Goal: Task Accomplishment & Management: Manage account settings

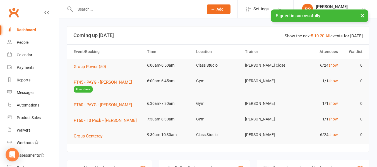
click at [115, 9] on input "text" at bounding box center [136, 9] width 126 height 8
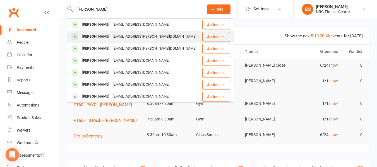
type input "[PERSON_NAME]"
click at [126, 37] on div "[EMAIL_ADDRESS][PERSON_NAME][DOMAIN_NAME]" at bounding box center [154, 37] width 87 height 8
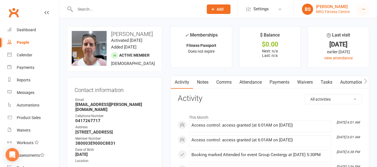
click at [364, 9] on icon at bounding box center [364, 9] width 4 height 4
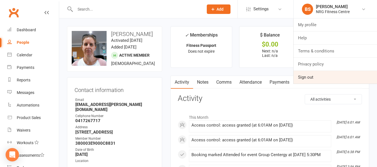
click at [304, 76] on link "Sign out" at bounding box center [335, 77] width 83 height 13
